Goal: Transaction & Acquisition: Obtain resource

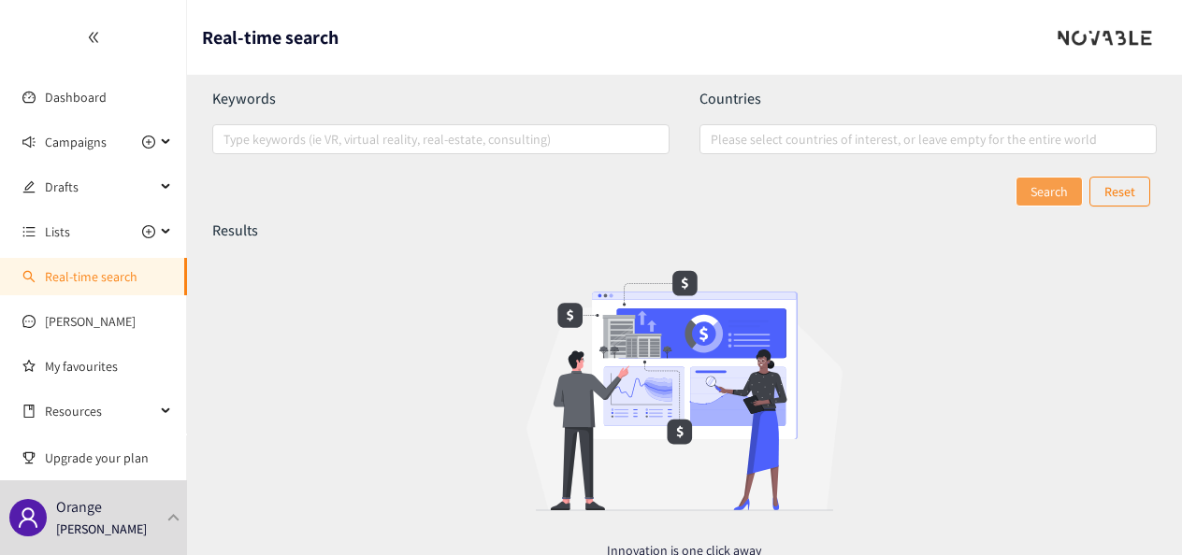
click at [598, 206] on div "Search Reset" at bounding box center [684, 192] width 945 height 30
click at [592, 36] on header "Real-time search" at bounding box center [684, 37] width 995 height 75
click at [88, 133] on span "Campaigns" at bounding box center [76, 141] width 62 height 37
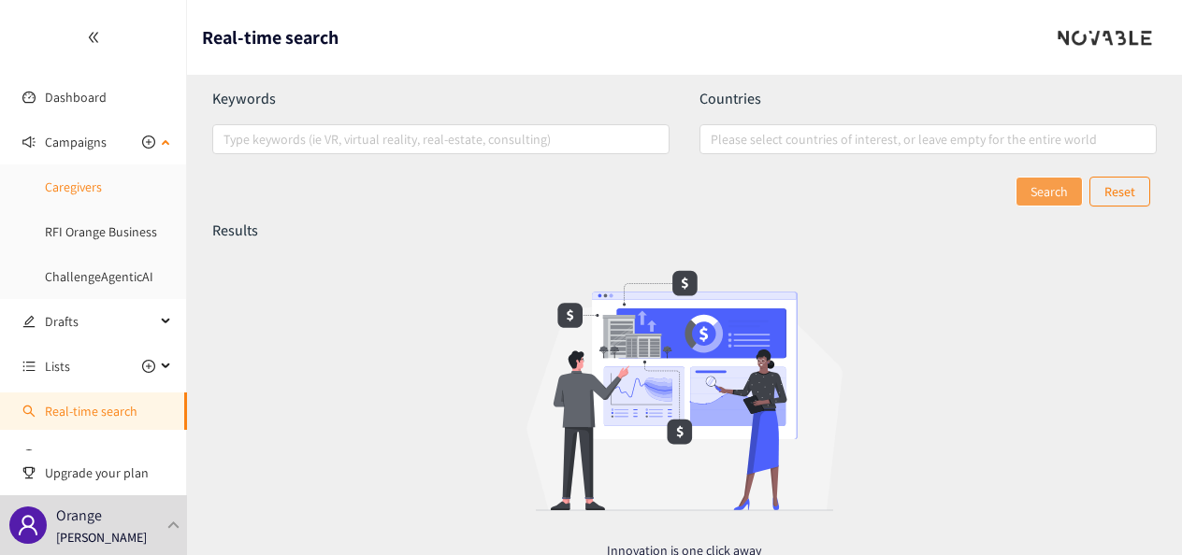
click at [75, 187] on link "Caregivers" at bounding box center [73, 187] width 57 height 17
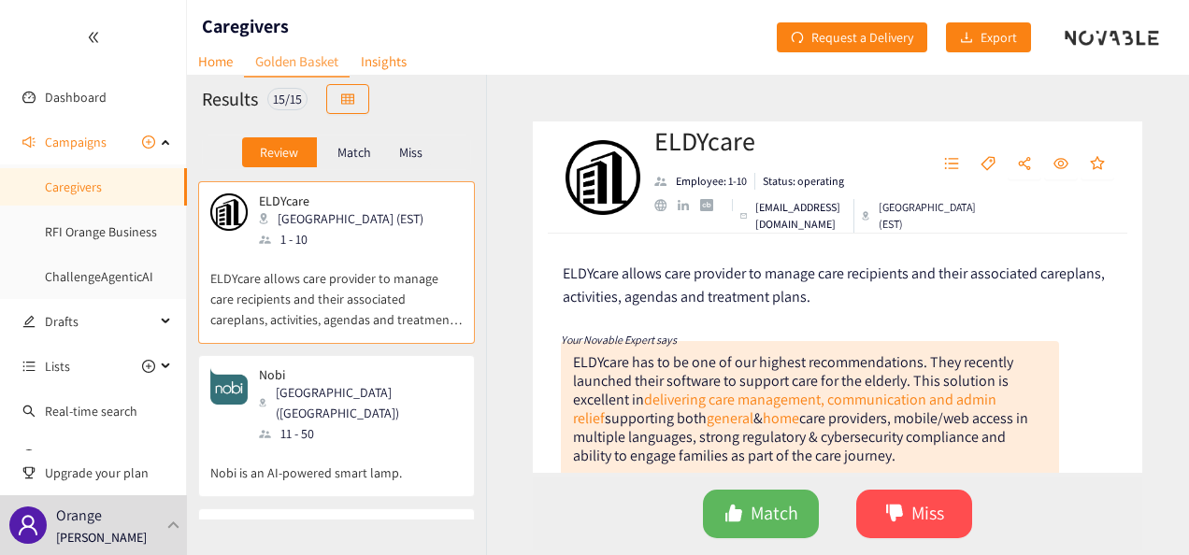
click at [676, 62] on header "Caregivers Home Golden Basket Insights Request a Delivery Export" at bounding box center [688, 37] width 1002 height 75
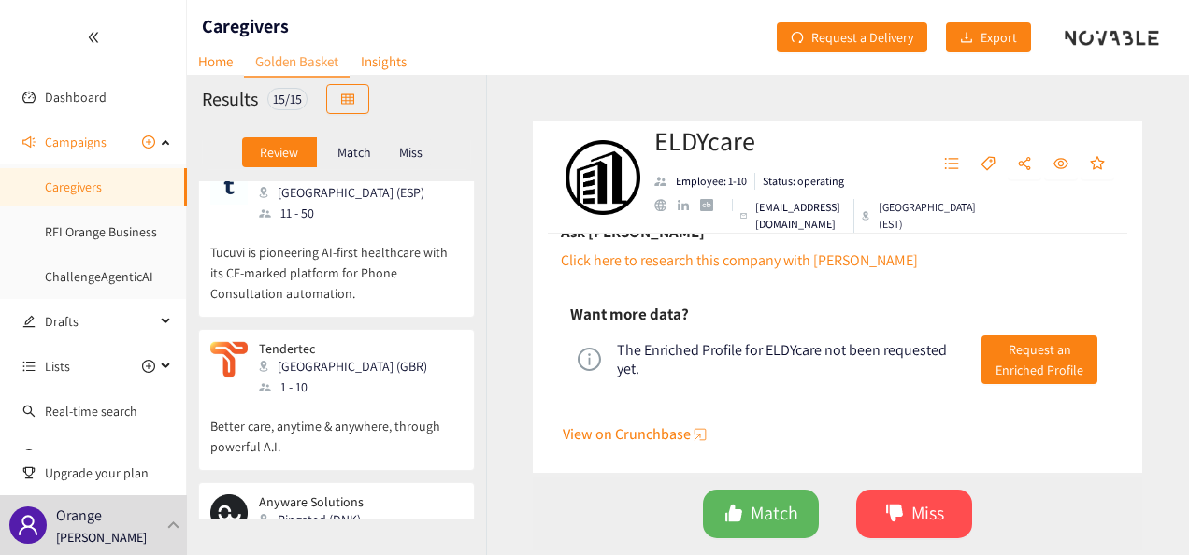
scroll to position [2026, 0]
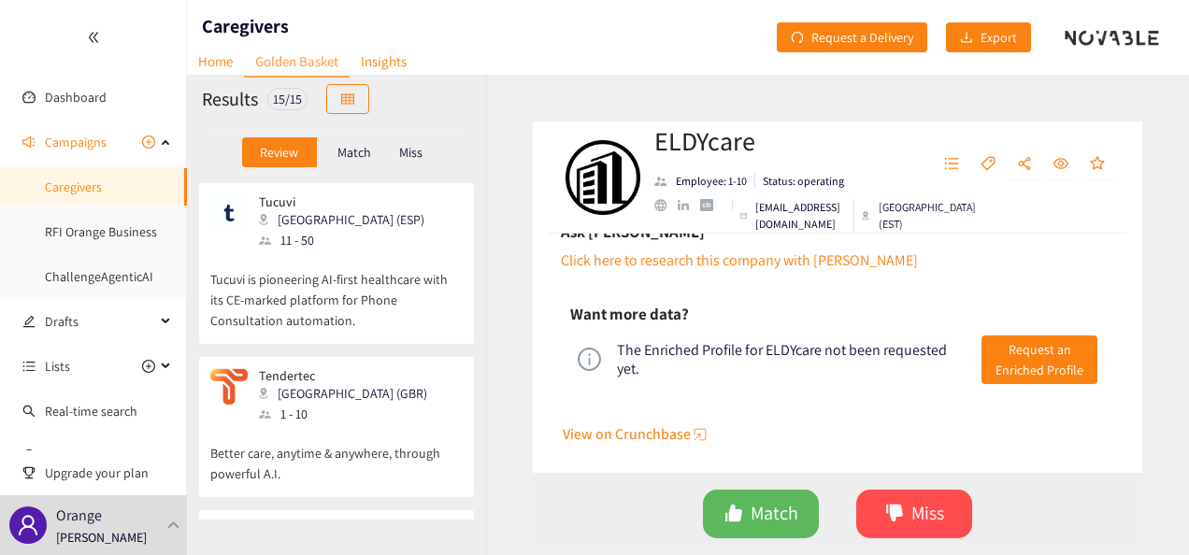
click at [425, 425] on p "Better care, anytime & anywhere, through powerful A.I." at bounding box center [336, 455] width 252 height 60
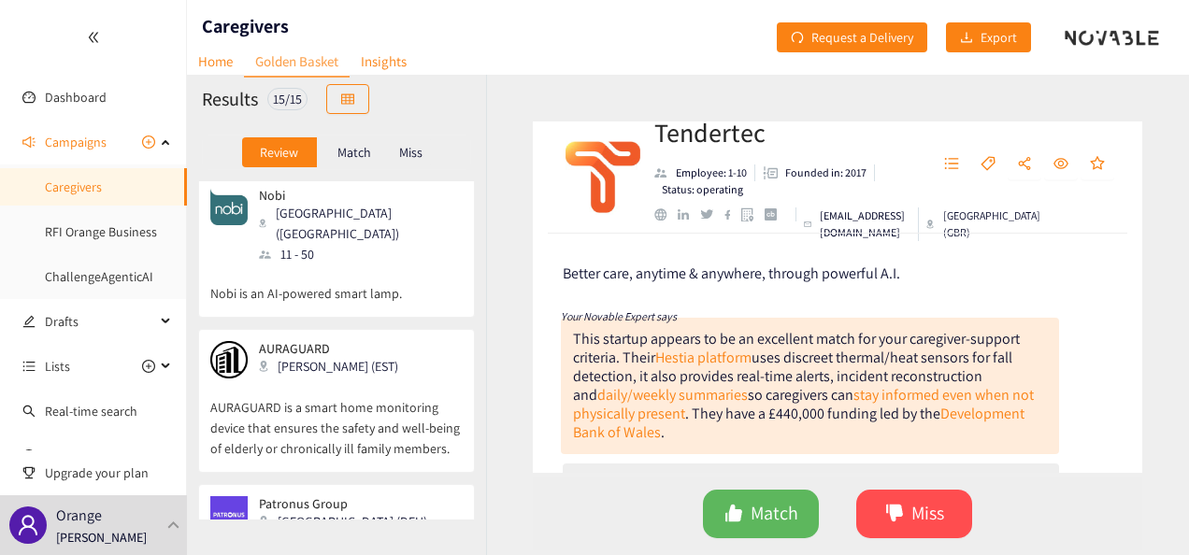
scroll to position [0, 0]
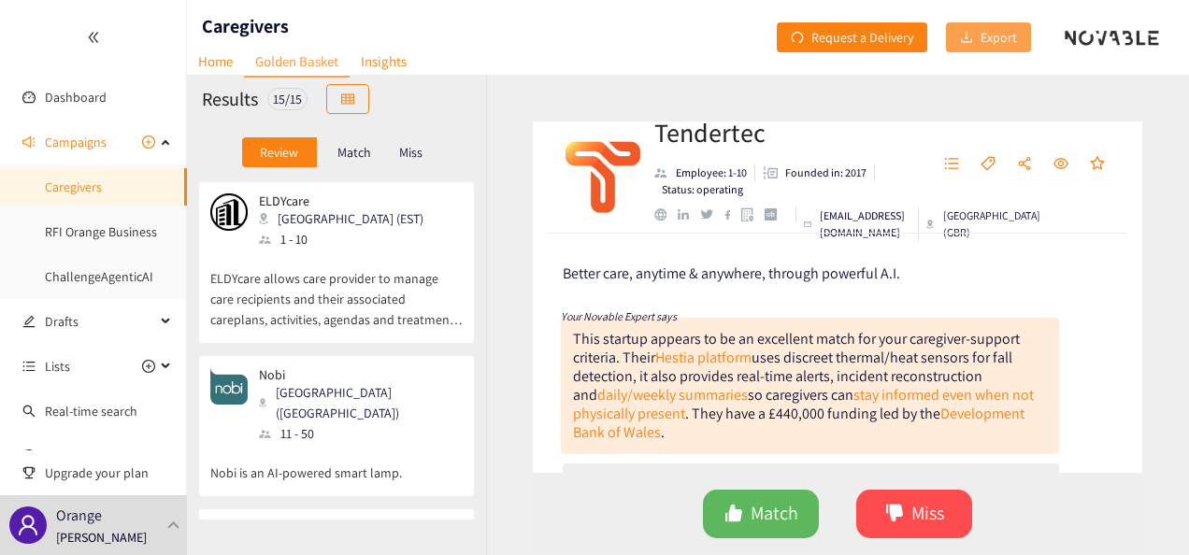
click at [996, 43] on span "Export" at bounding box center [999, 37] width 36 height 21
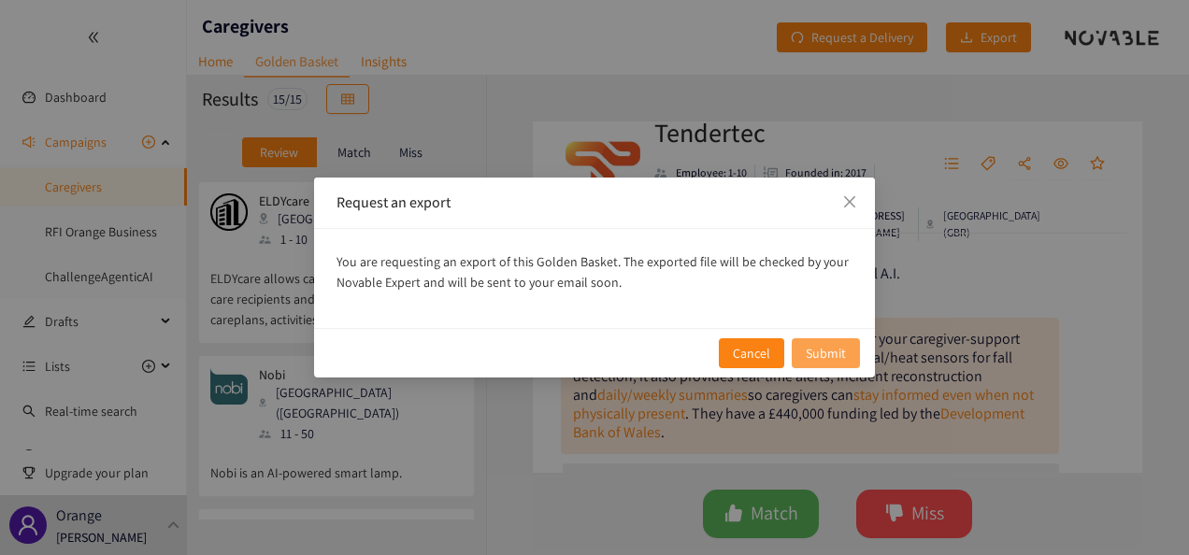
click at [833, 352] on span "Submit" at bounding box center [826, 353] width 40 height 21
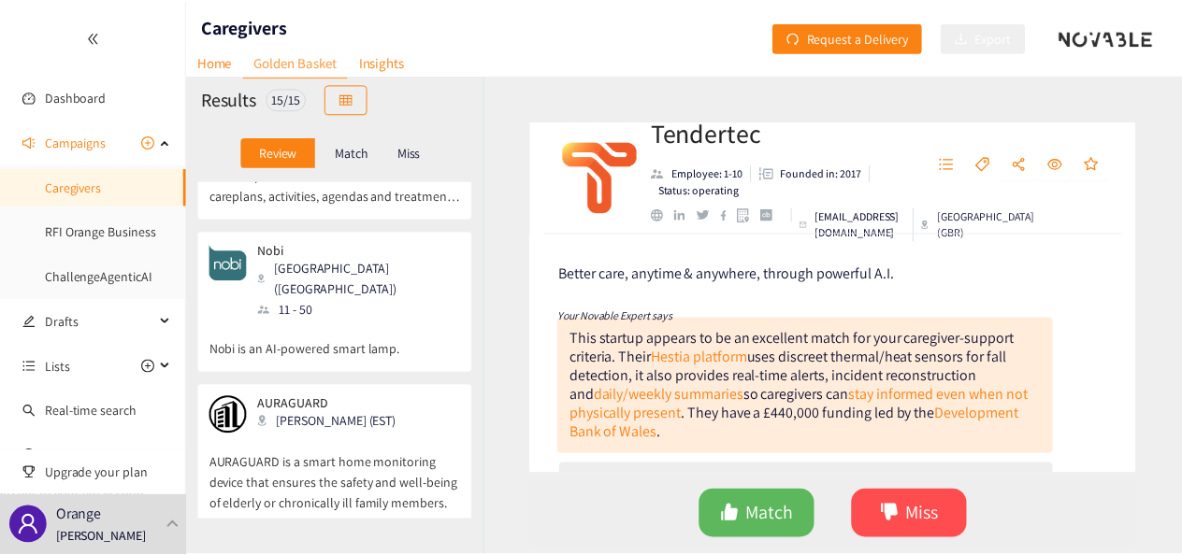
scroll to position [250, 0]
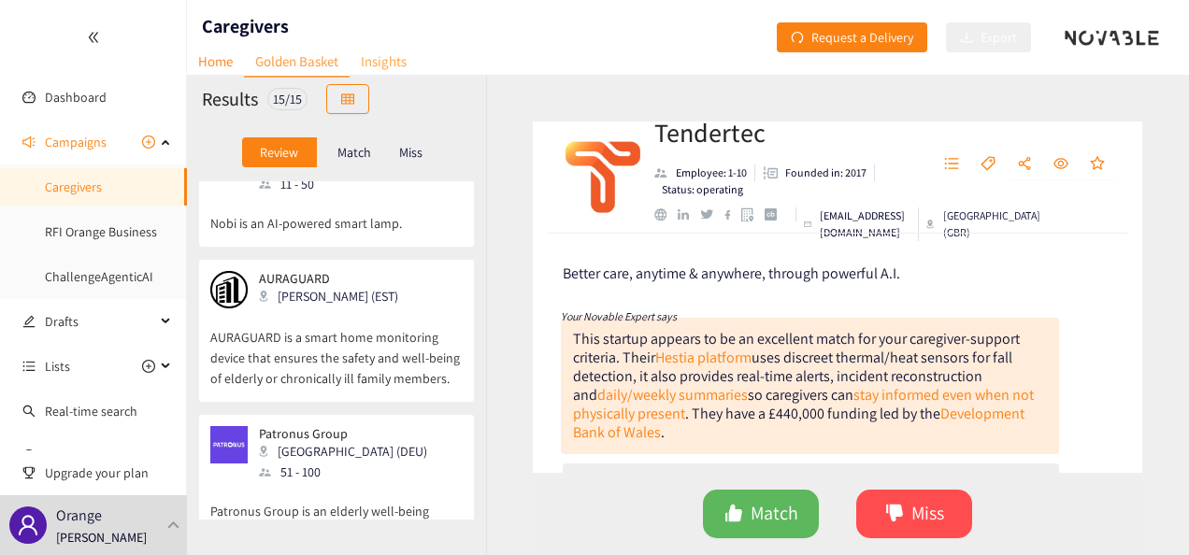
click at [395, 68] on link "Insights" at bounding box center [384, 61] width 68 height 29
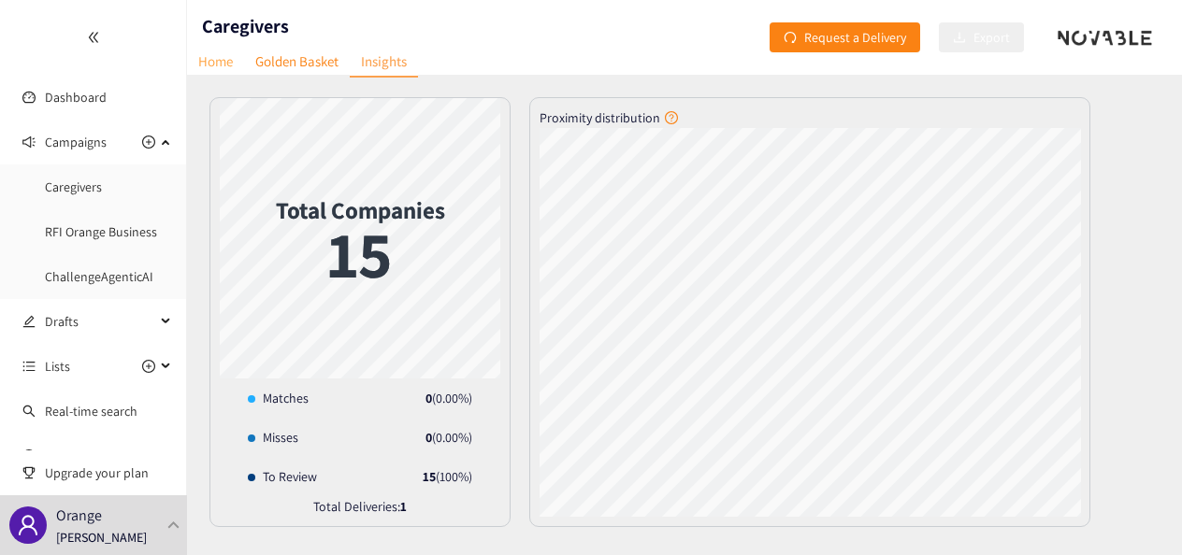
click at [217, 60] on link "Home" at bounding box center [215, 61] width 57 height 29
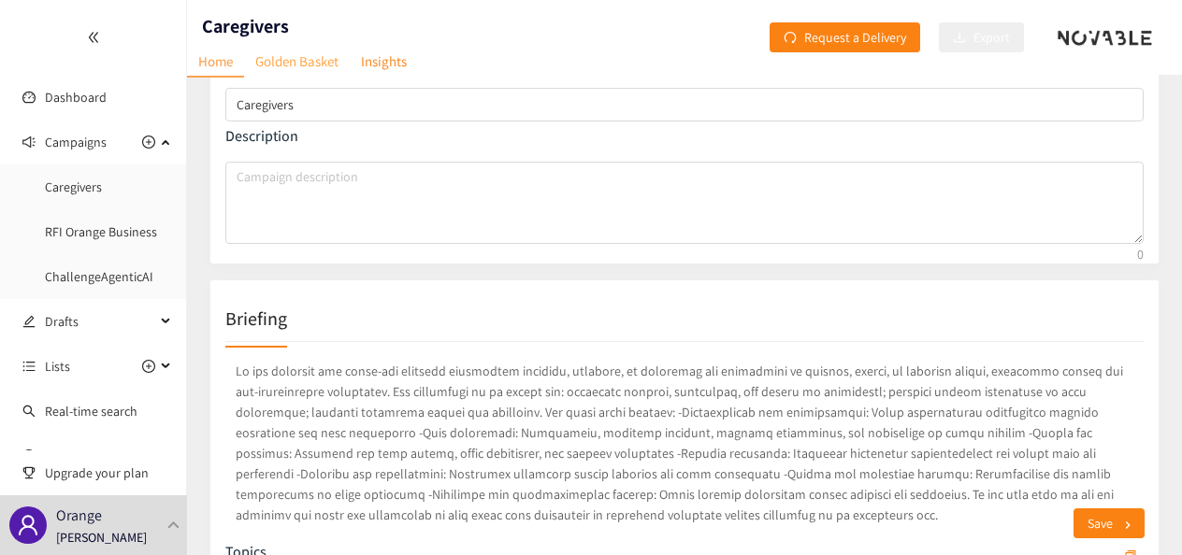
scroll to position [121, 0]
click at [299, 65] on link "Golden Basket" at bounding box center [297, 61] width 106 height 29
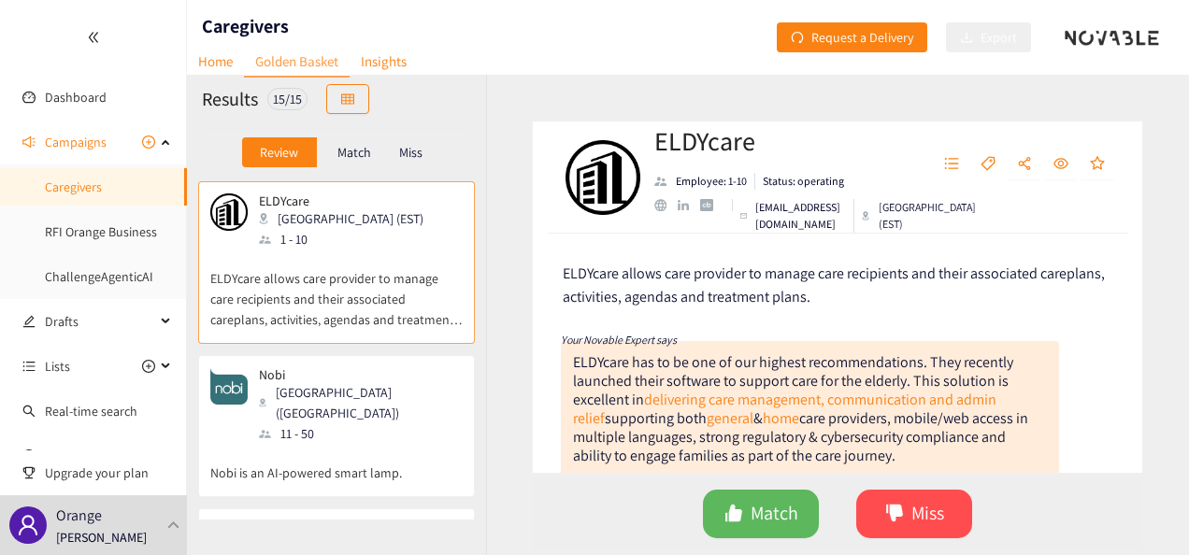
click at [388, 387] on div "Nobi Antwerpen ([GEOGRAPHIC_DATA]) 11 - 50" at bounding box center [336, 405] width 252 height 77
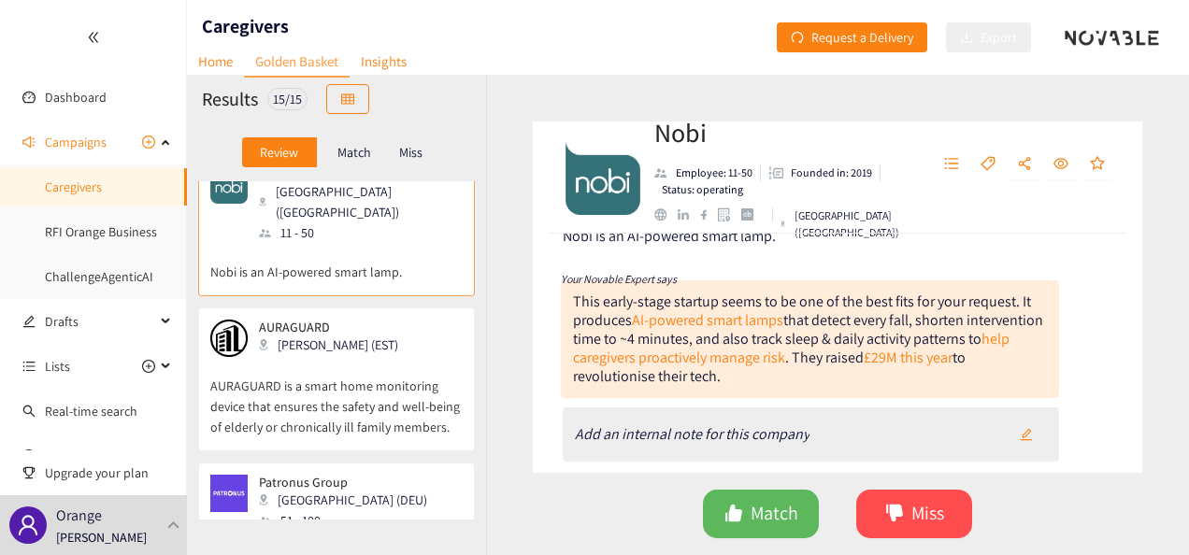
scroll to position [204, 0]
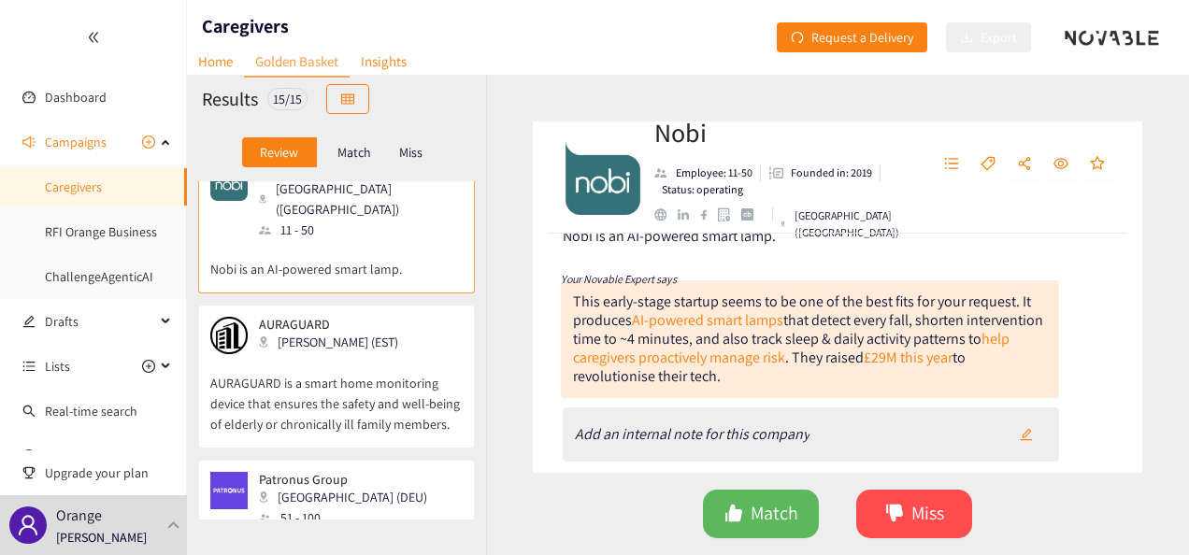
click at [412, 354] on p "AURAGUARD is a smart home monitoring device that ensures the safety and well-be…" at bounding box center [336, 394] width 252 height 80
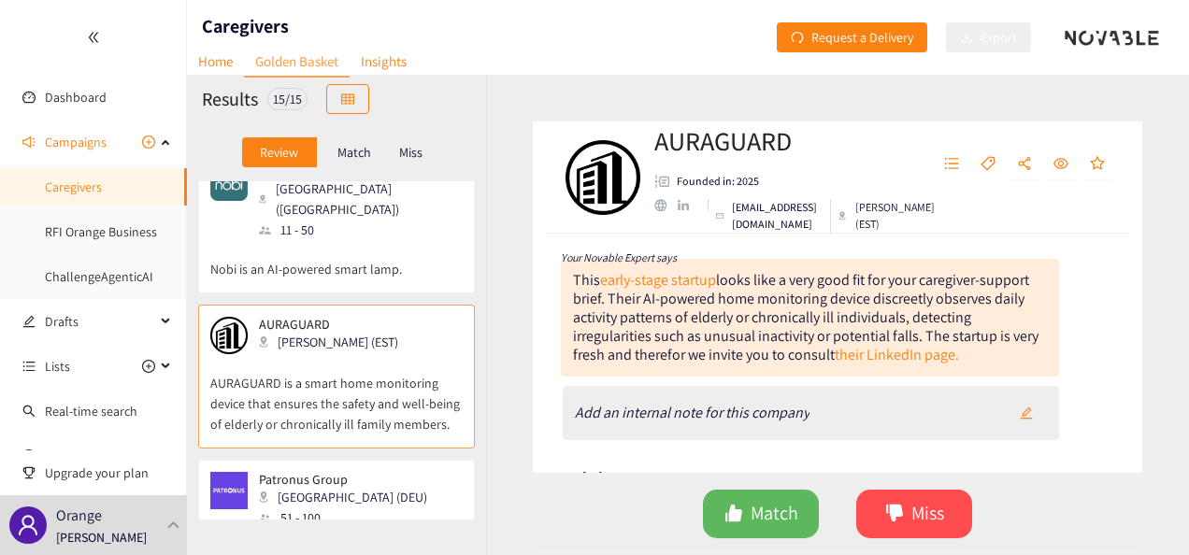
scroll to position [176, 0]
